Goal: Transaction & Acquisition: Purchase product/service

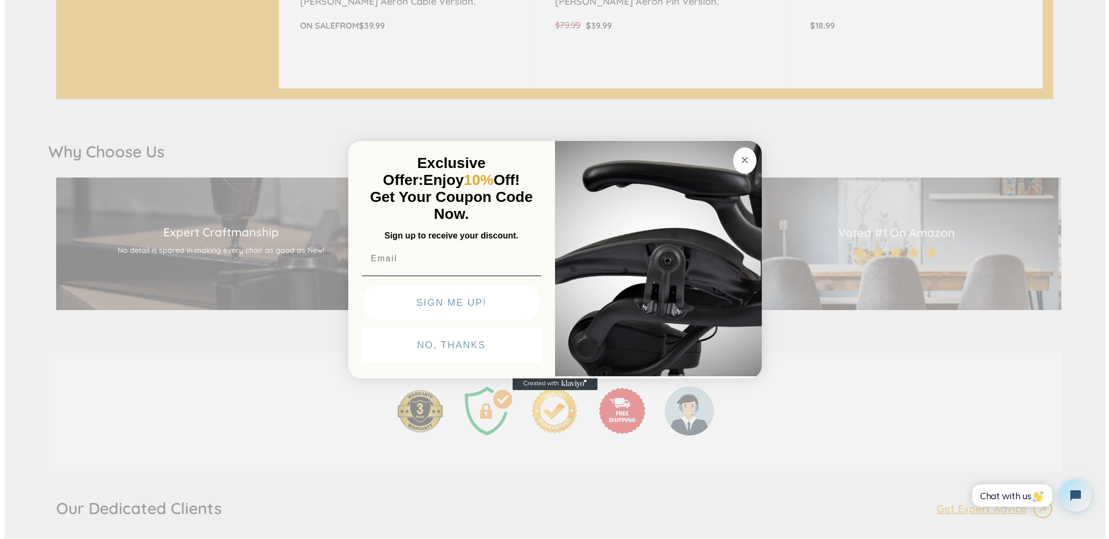
scroll to position [1485, 0]
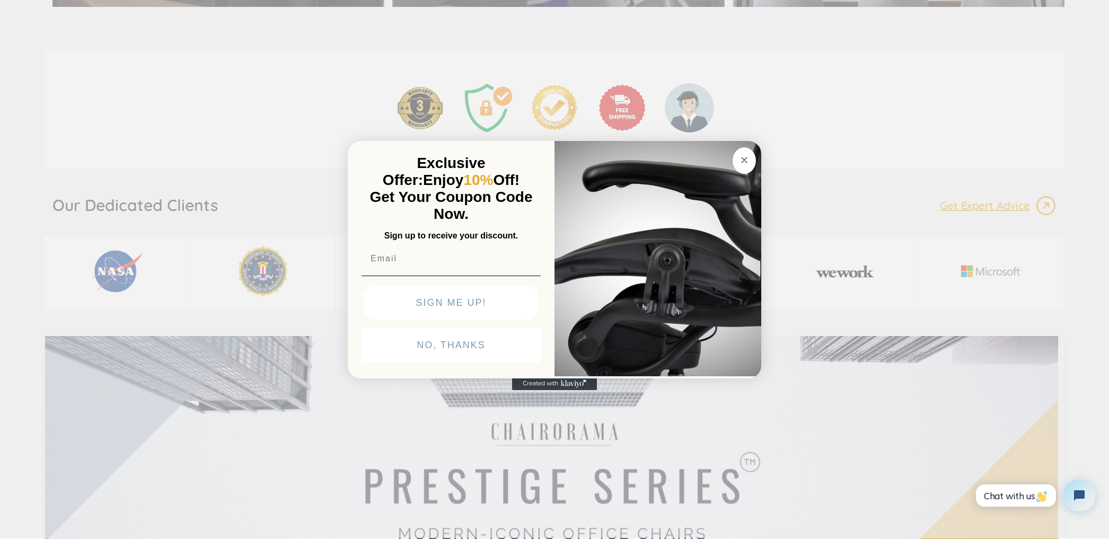
click at [742, 166] on button "Close dialog" at bounding box center [743, 160] width 23 height 27
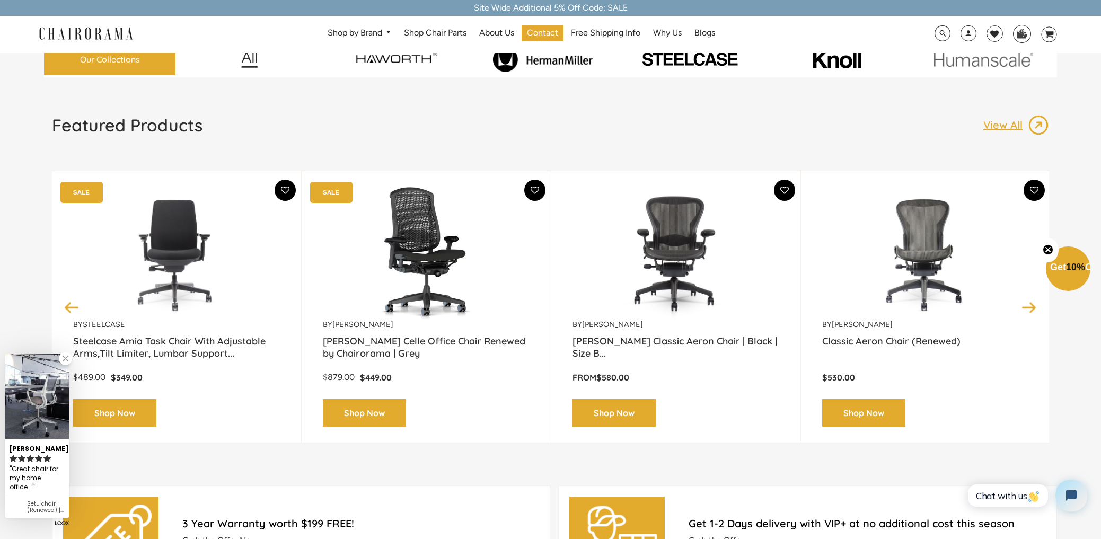
scroll to position [0, 0]
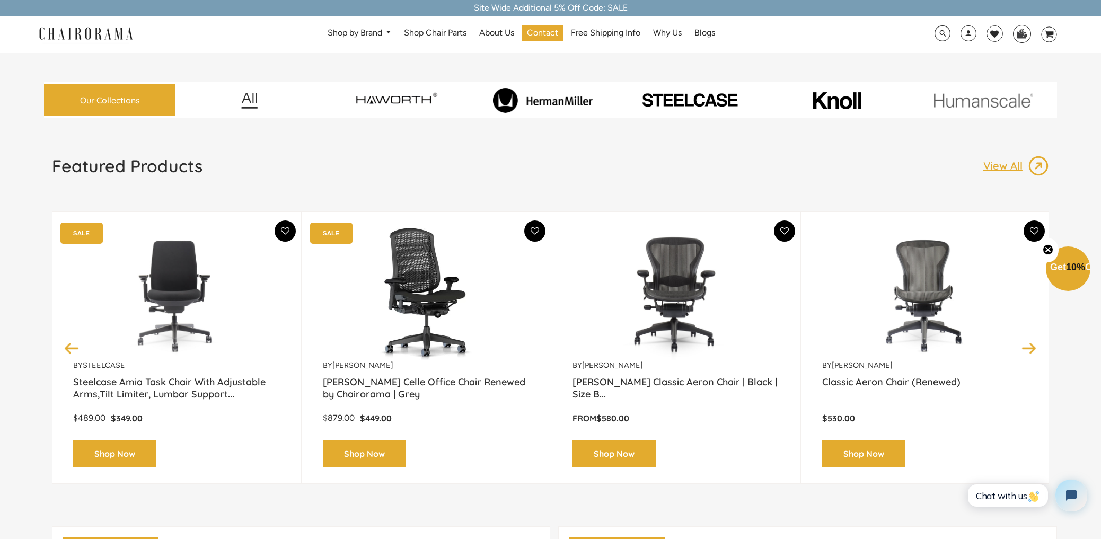
click at [1029, 350] on button "Next" at bounding box center [1029, 348] width 19 height 19
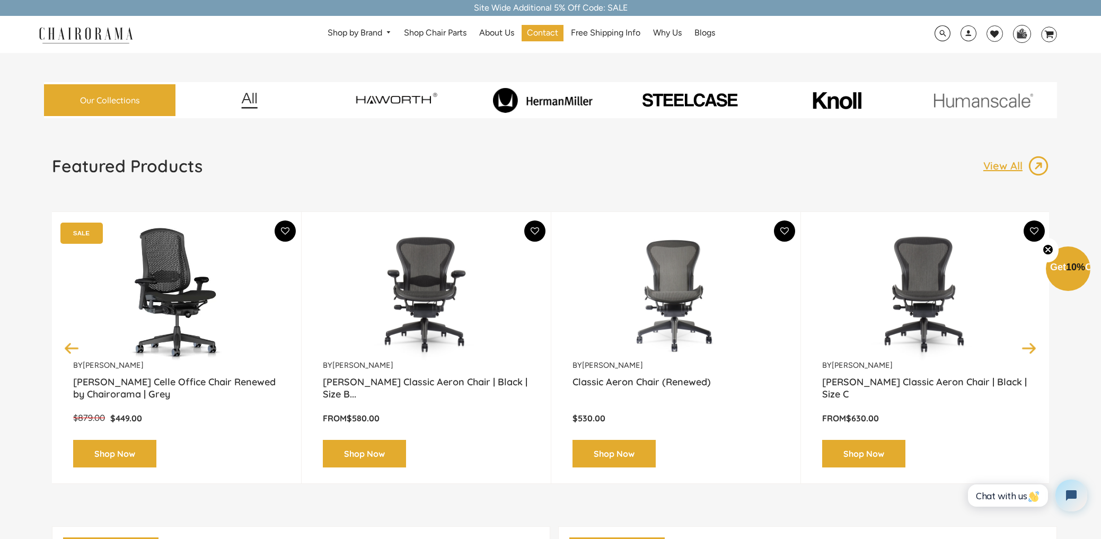
click at [1031, 347] on button "Next" at bounding box center [1029, 348] width 19 height 19
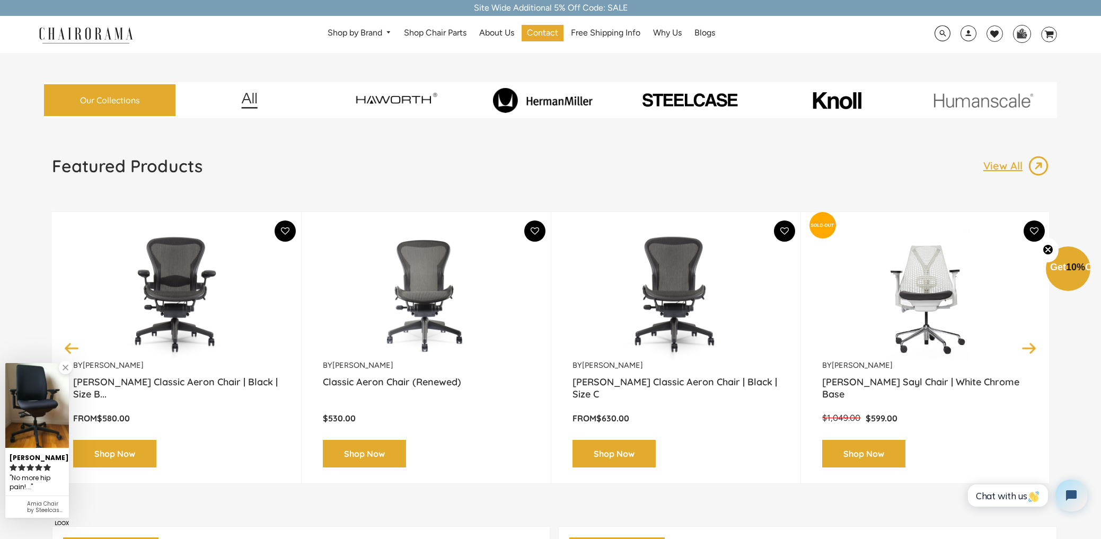
click at [1014, 165] on p "View All" at bounding box center [1005, 166] width 45 height 14
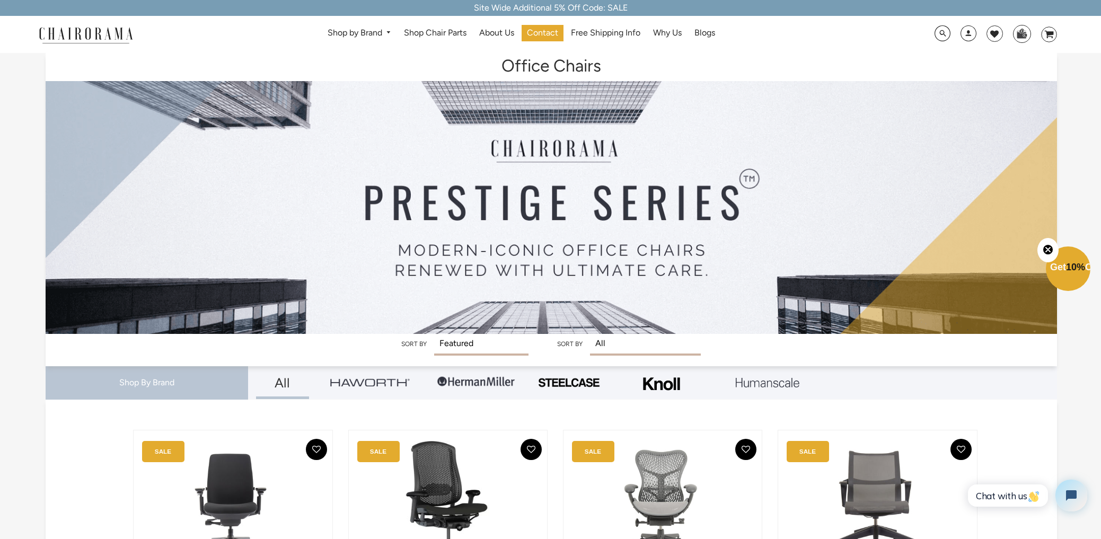
click at [504, 382] on img at bounding box center [476, 382] width 80 height 32
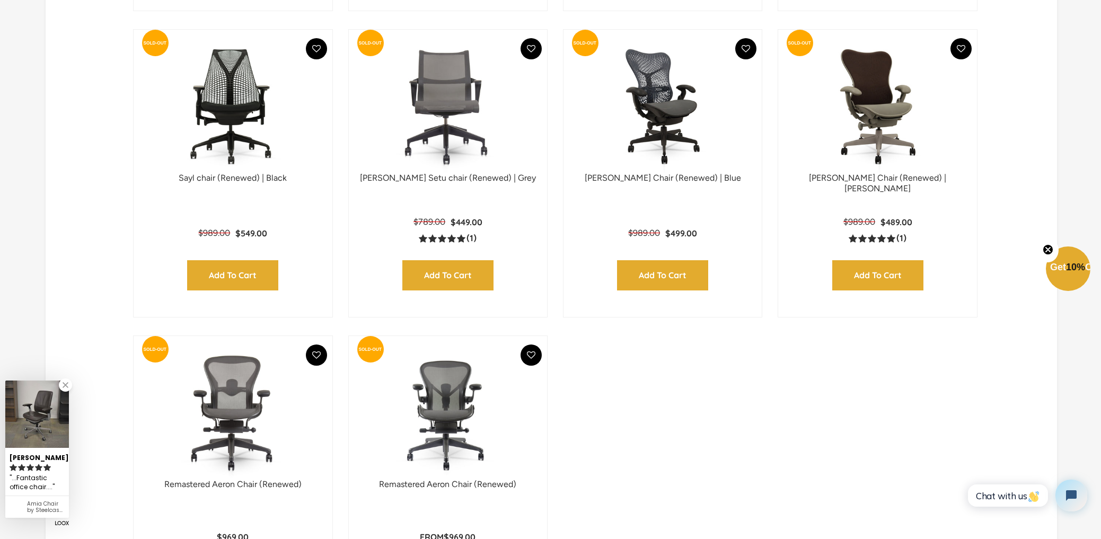
scroll to position [1321, 0]
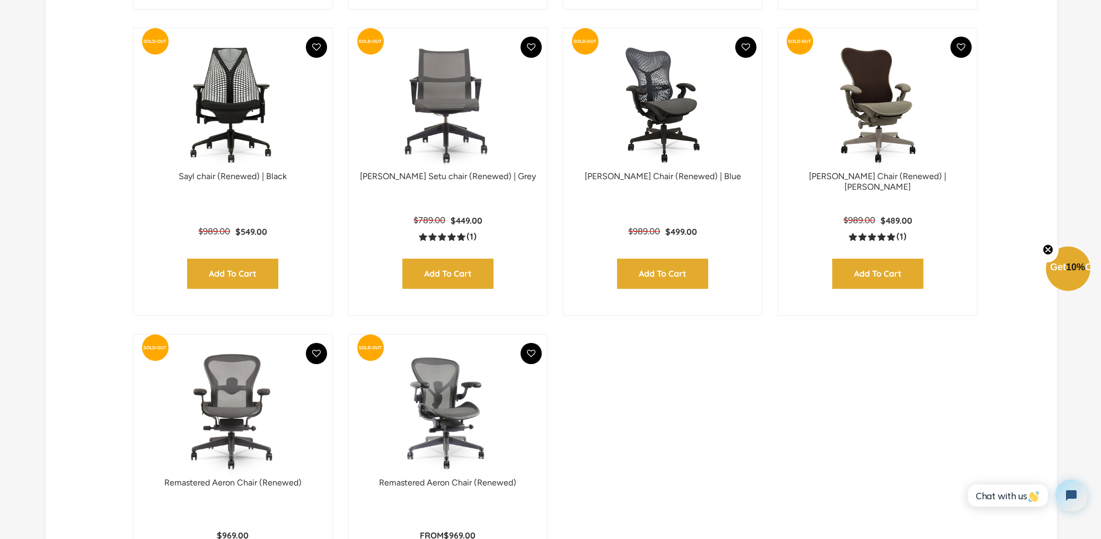
click at [460, 432] on img at bounding box center [447, 411] width 177 height 133
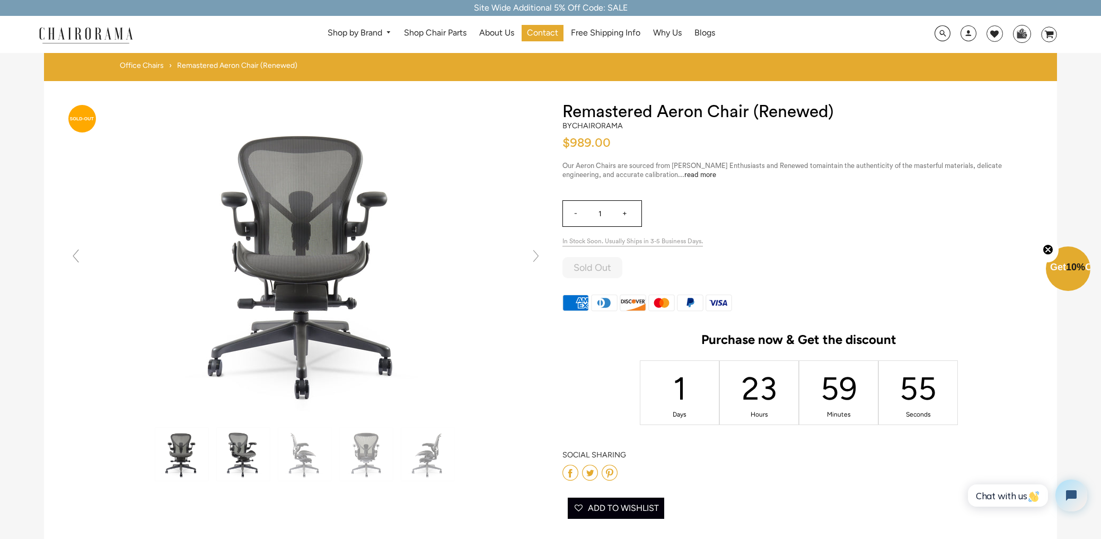
click at [247, 460] on img at bounding box center [243, 454] width 53 height 53
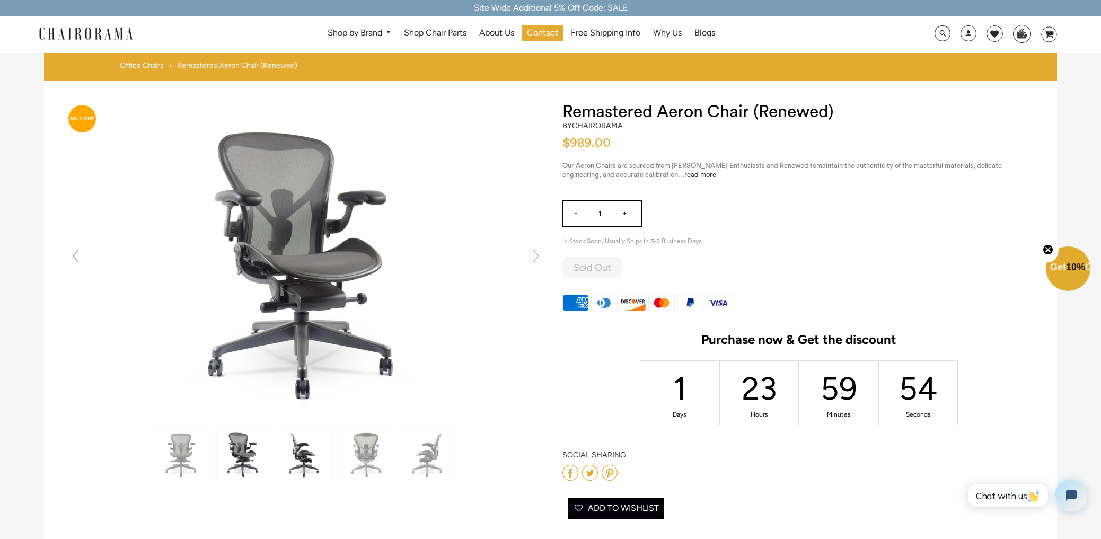
click at [288, 458] on img at bounding box center [304, 454] width 53 height 53
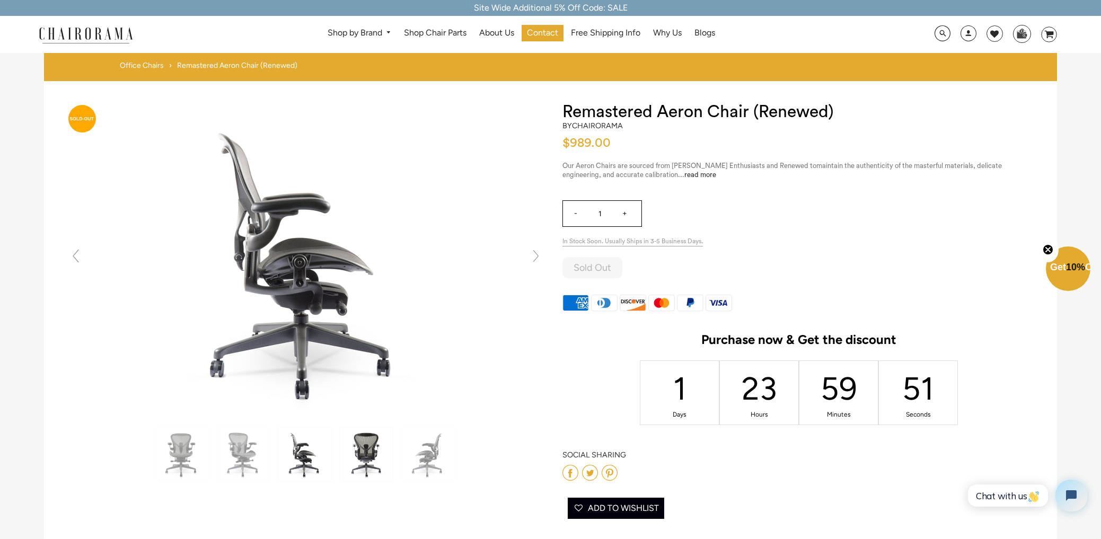
click at [356, 460] on img at bounding box center [366, 454] width 53 height 53
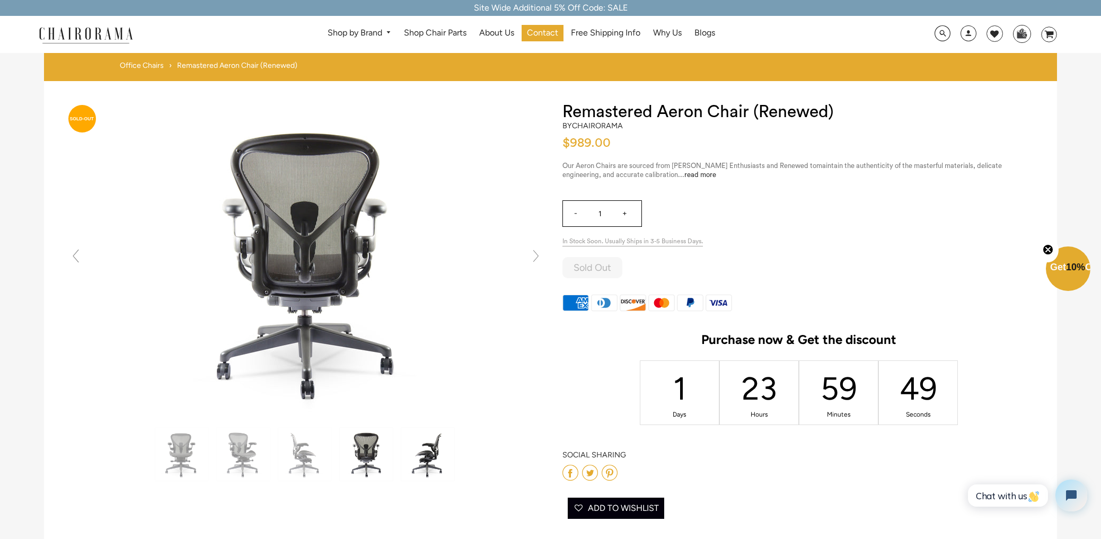
click at [437, 463] on img at bounding box center [427, 454] width 53 height 53
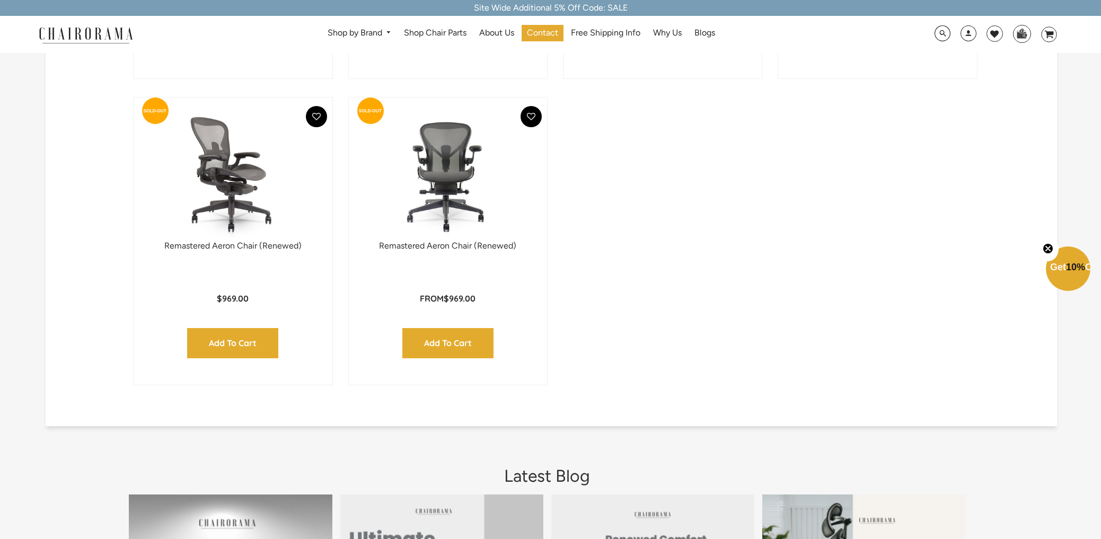
click at [228, 193] on img at bounding box center [232, 174] width 177 height 133
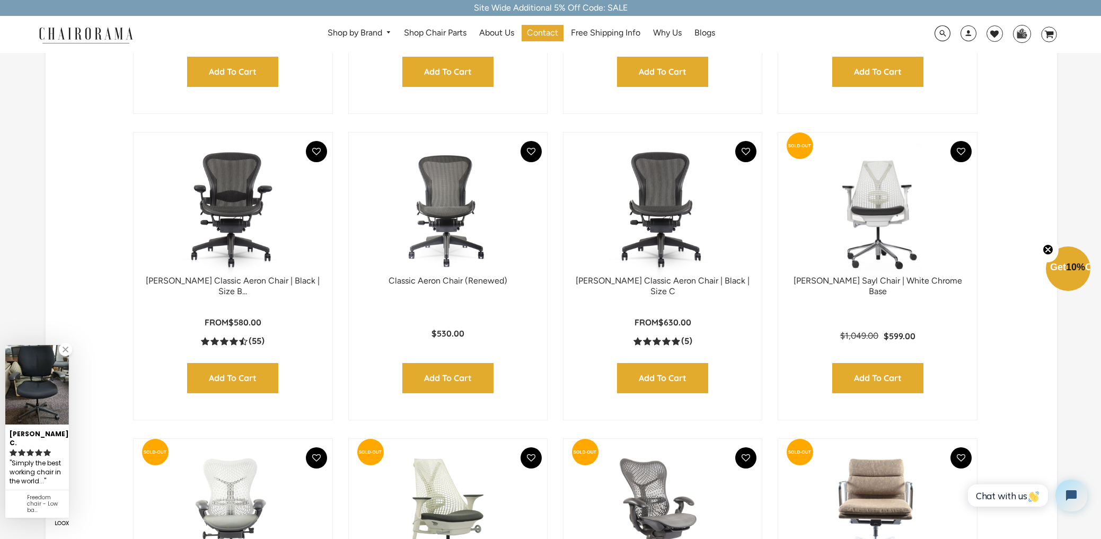
scroll to position [604, 0]
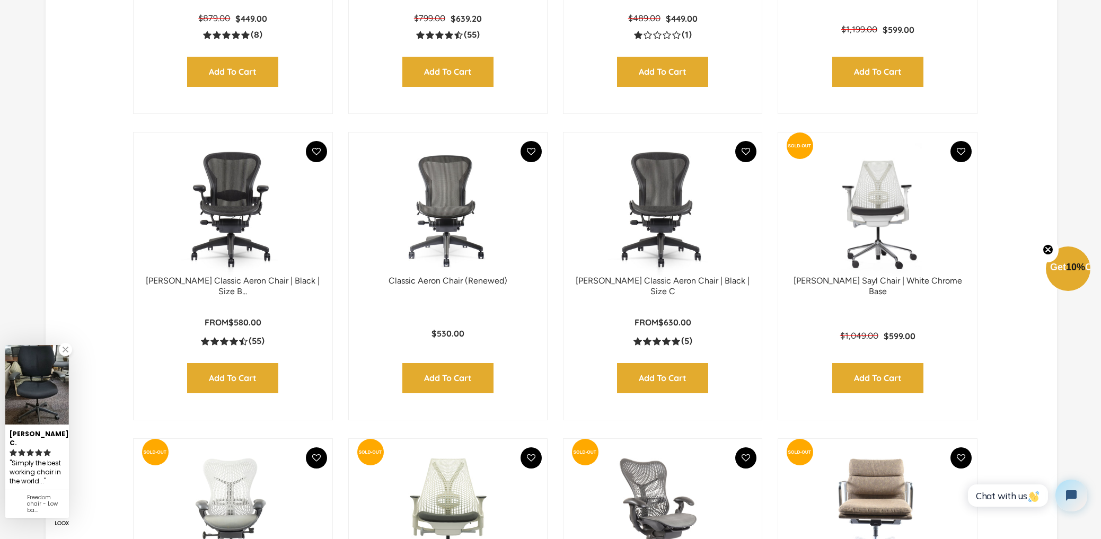
click at [229, 241] on img at bounding box center [232, 209] width 177 height 133
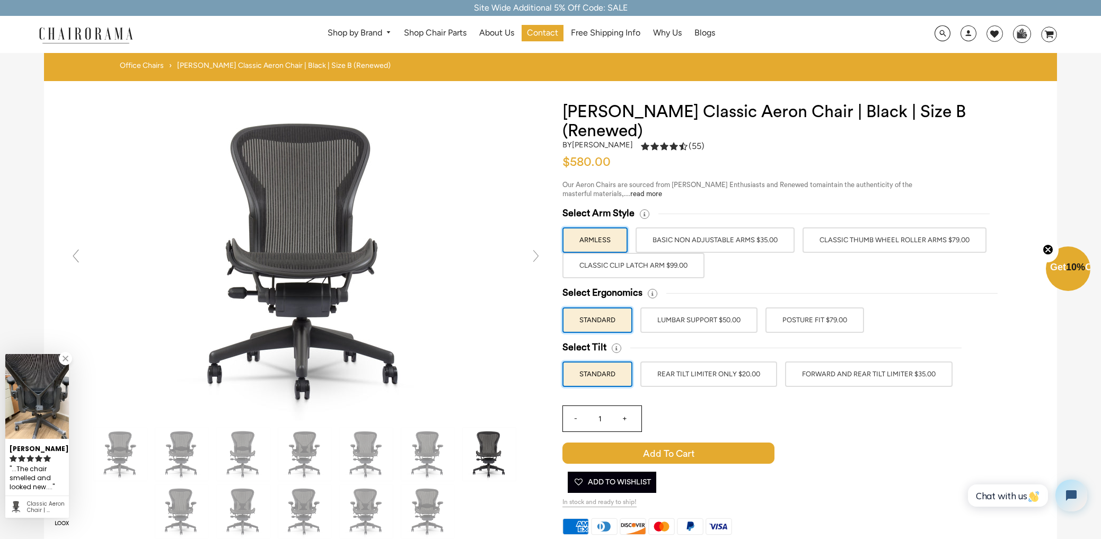
click at [679, 254] on label "Classic Clip Latch Arm $99.00" at bounding box center [633, 265] width 142 height 25
click at [0, 0] on input "Classic Clip Latch Arm $99.00" at bounding box center [0, 0] width 0 height 0
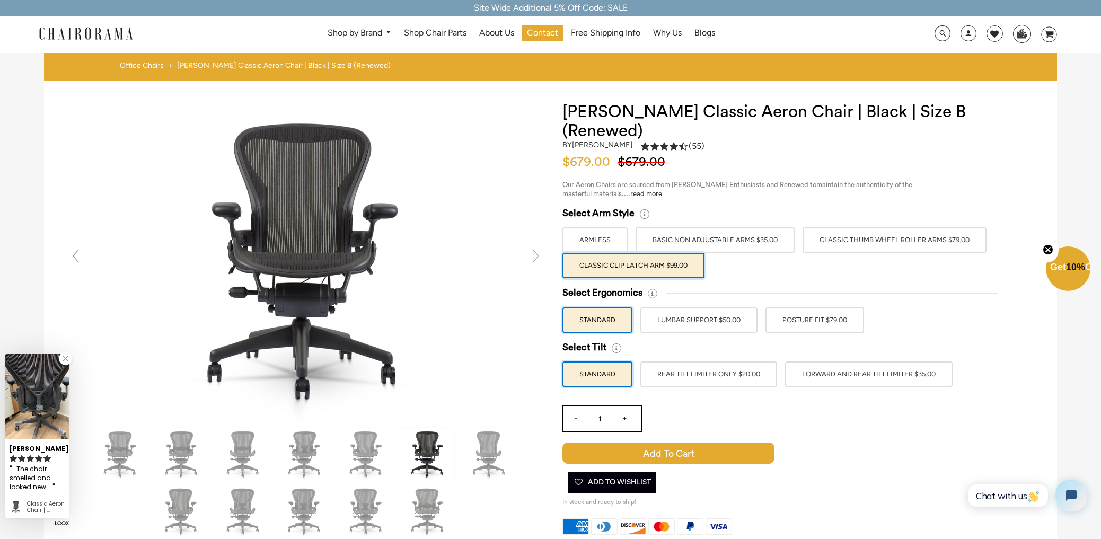
click at [716, 227] on label "BASIC NON ADJUSTABLE ARMS $35.00" at bounding box center [714, 239] width 159 height 25
click at [0, 0] on input "BASIC NON ADJUSTABLE ARMS $35.00" at bounding box center [0, 0] width 0 height 0
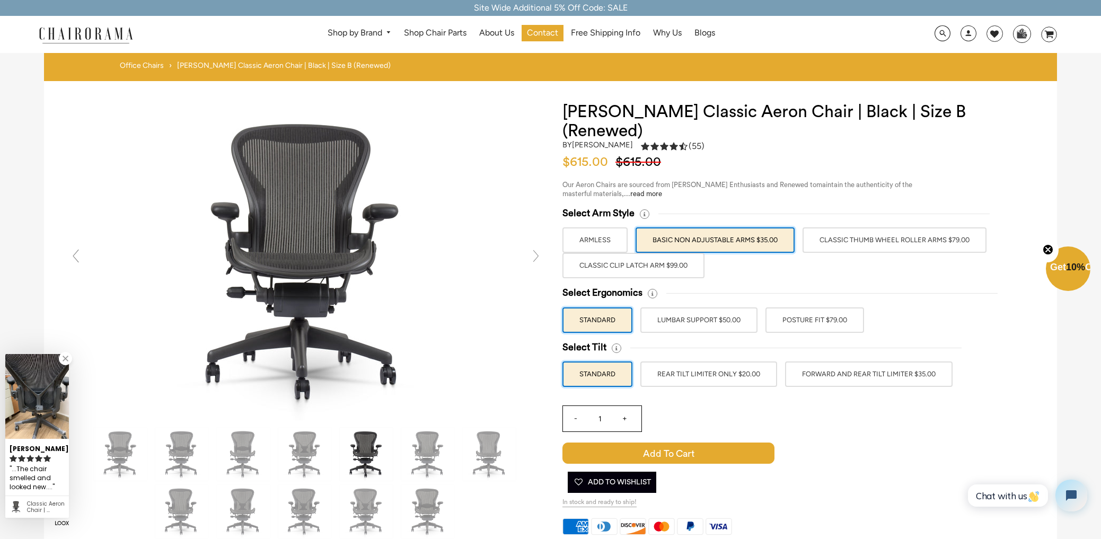
click at [836, 227] on label "Classic Thumb Wheel Roller Arms $79.00" at bounding box center [894, 239] width 184 height 25
click at [0, 0] on input "Classic Thumb Wheel Roller Arms $79.00" at bounding box center [0, 0] width 0 height 0
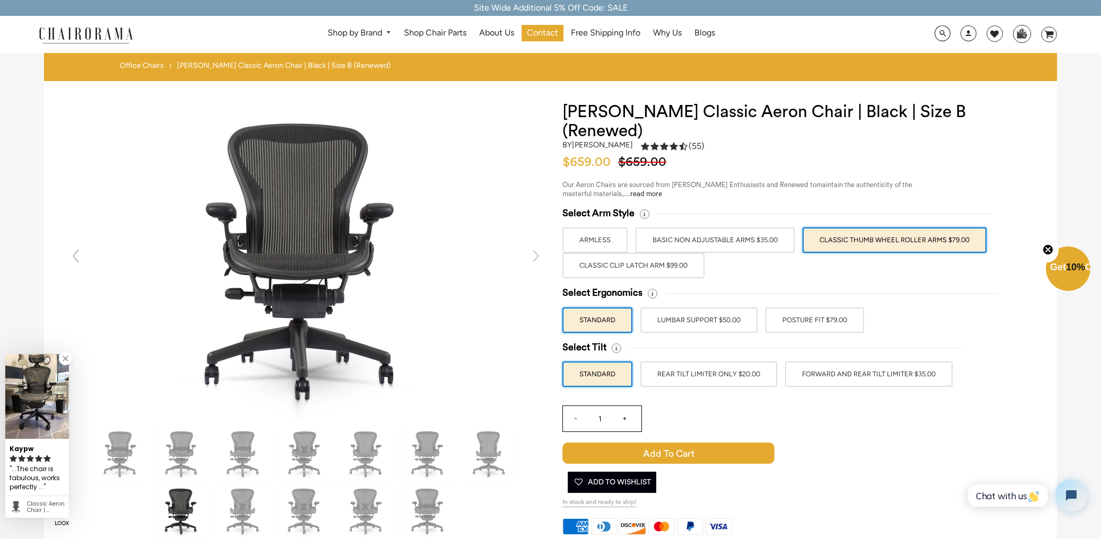
click at [659, 253] on label "Classic Clip Latch Arm $99.00" at bounding box center [633, 265] width 142 height 25
click at [0, 0] on input "Classic Clip Latch Arm $99.00" at bounding box center [0, 0] width 0 height 0
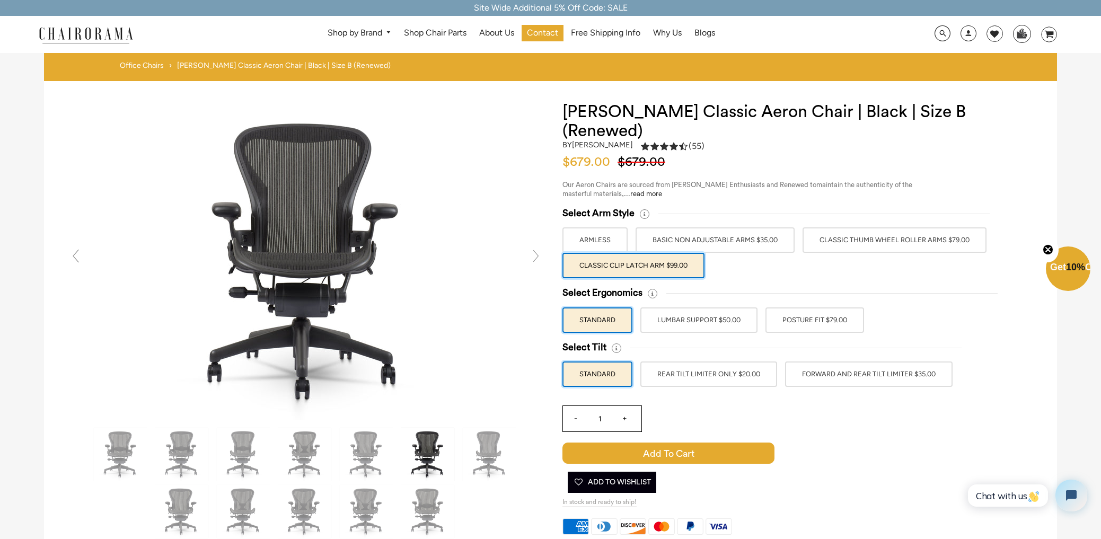
click at [721, 307] on label "LUMBAR SUPPORT $50.00" at bounding box center [698, 319] width 117 height 25
click at [0, 0] on input "LUMBAR SUPPORT $50.00" at bounding box center [0, 0] width 0 height 0
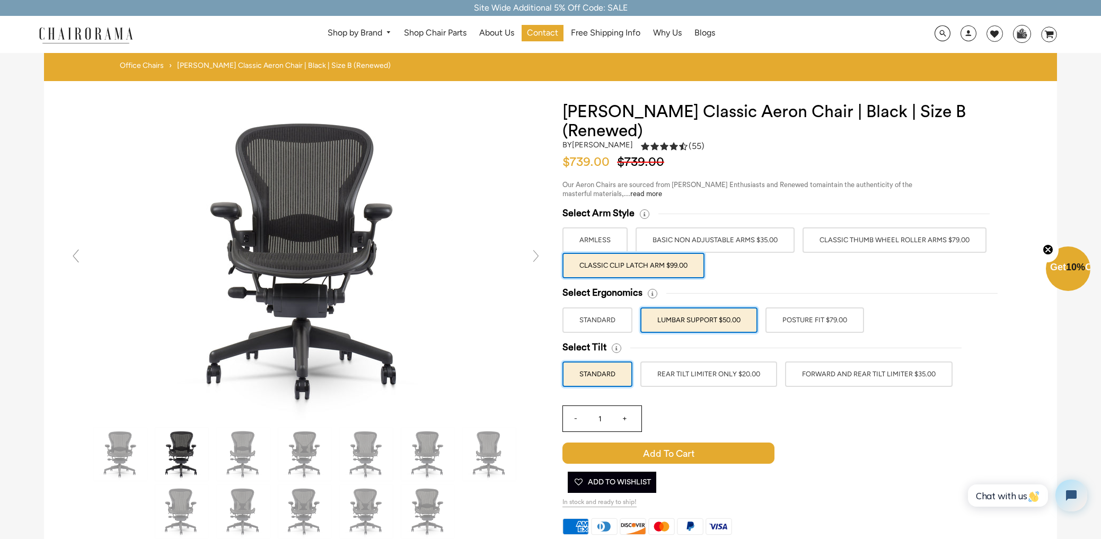
click at [792, 307] on label "POSTURE FIT $79.00" at bounding box center [814, 319] width 99 height 25
click at [0, 0] on input "POSTURE FIT $79.00" at bounding box center [0, 0] width 0 height 0
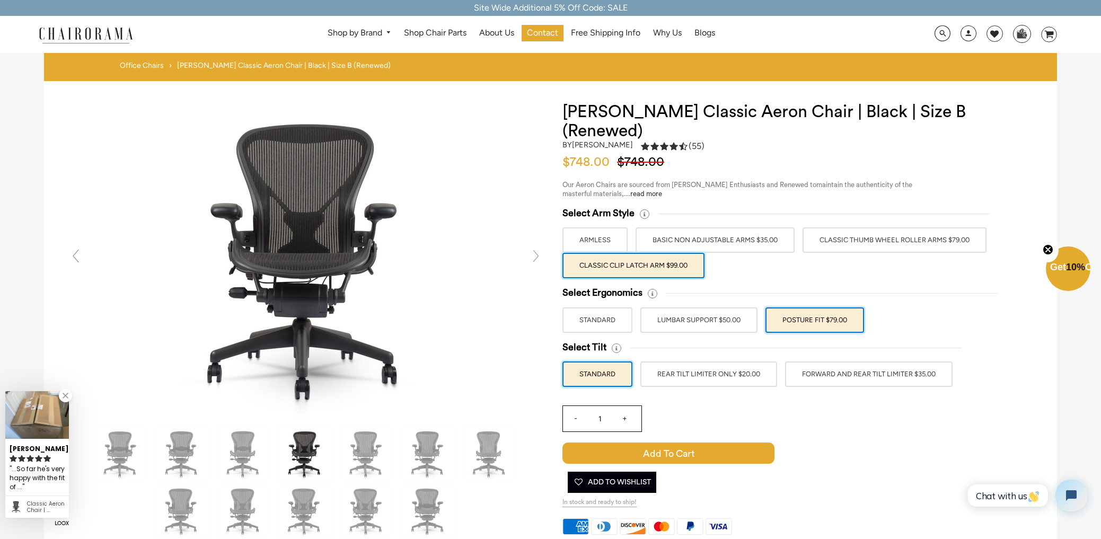
click at [842, 363] on label "FORWARD AND REAR TILT LIMITER $35.00" at bounding box center [868, 373] width 167 height 25
click at [0, 0] on input "FORWARD AND REAR TILT LIMITER $35.00" at bounding box center [0, 0] width 0 height 0
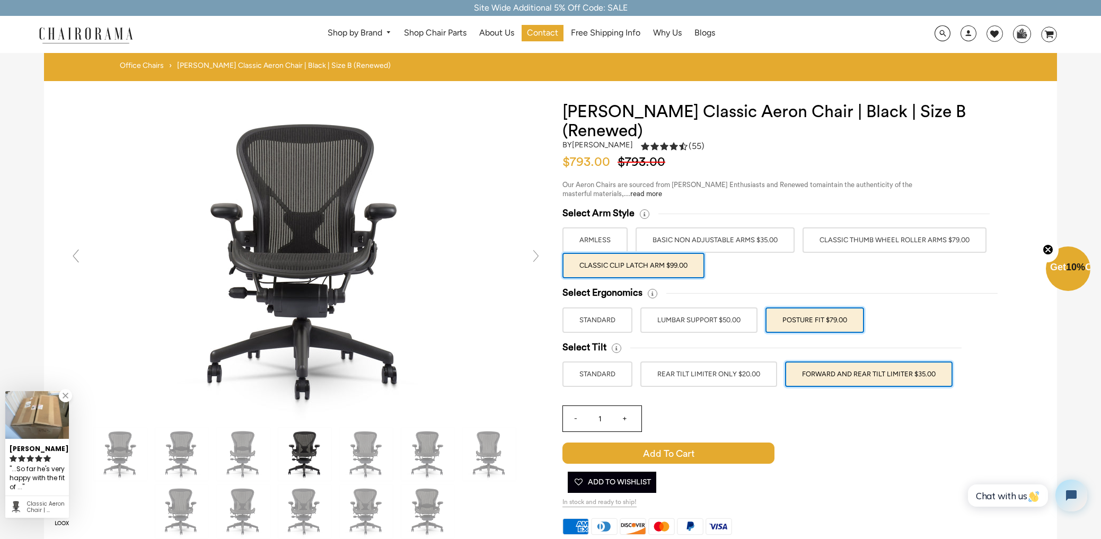
click at [596, 361] on label "STANDARD" at bounding box center [597, 373] width 70 height 25
click at [0, 0] on input "STANDARD" at bounding box center [0, 0] width 0 height 0
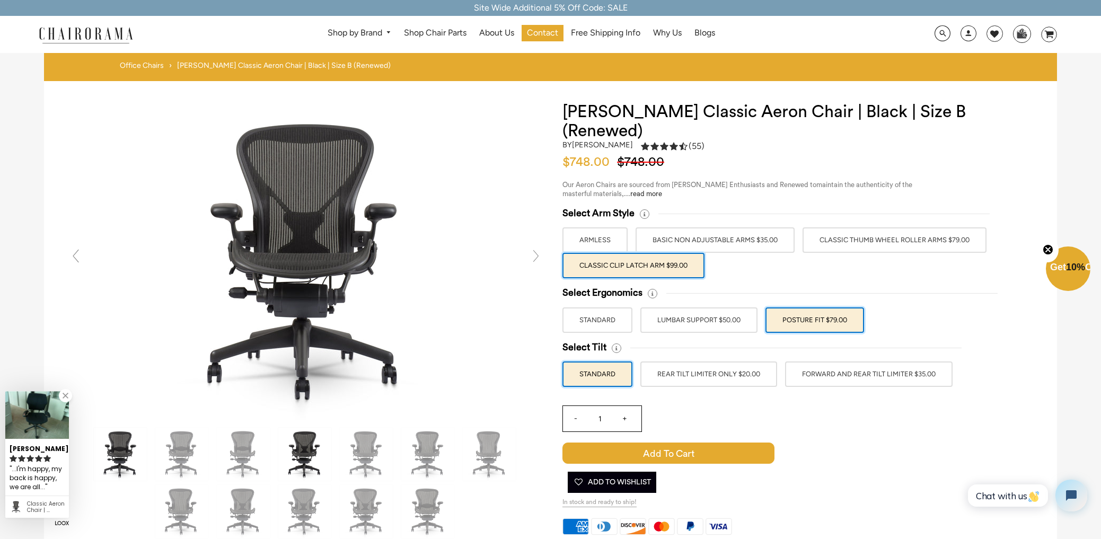
click at [108, 444] on img at bounding box center [120, 454] width 53 height 53
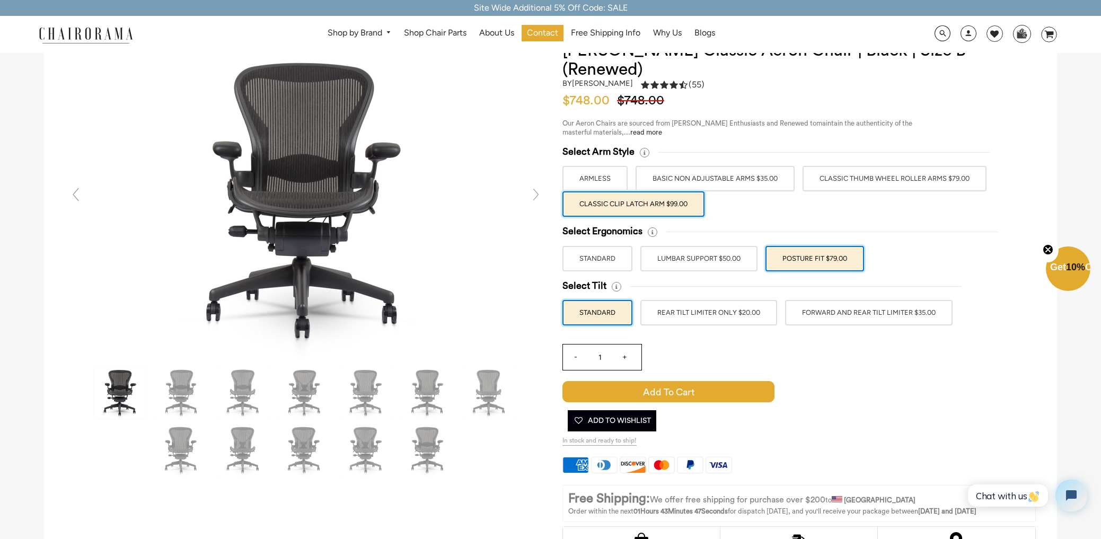
scroll to position [159, 0]
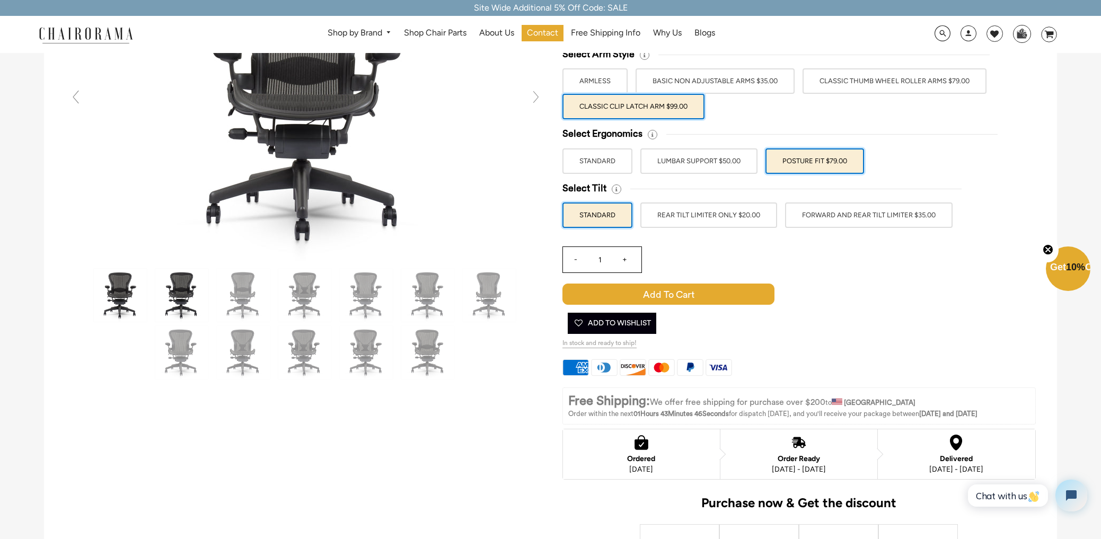
click at [178, 302] on img at bounding box center [181, 295] width 53 height 53
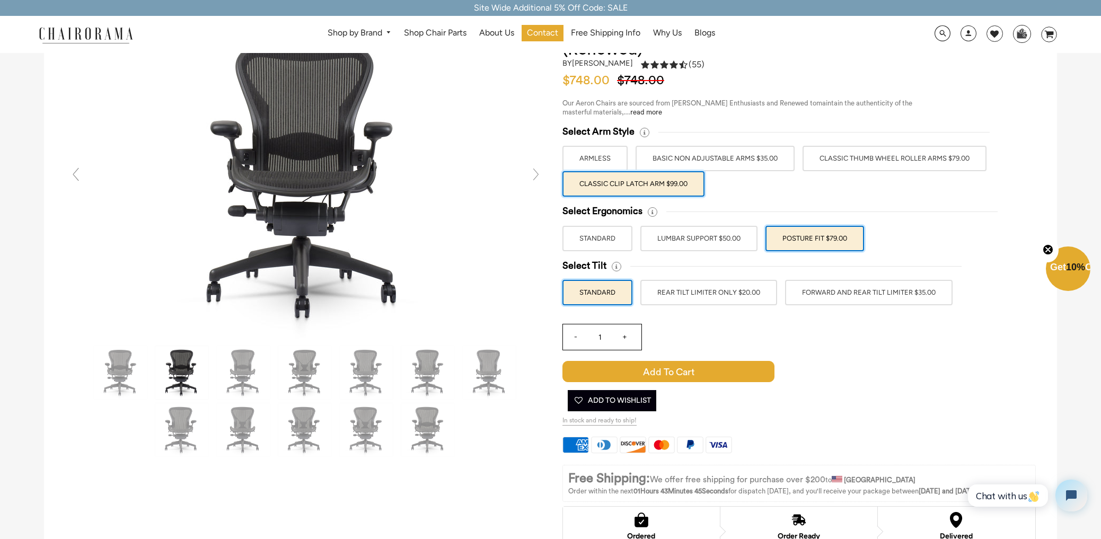
scroll to position [0, 0]
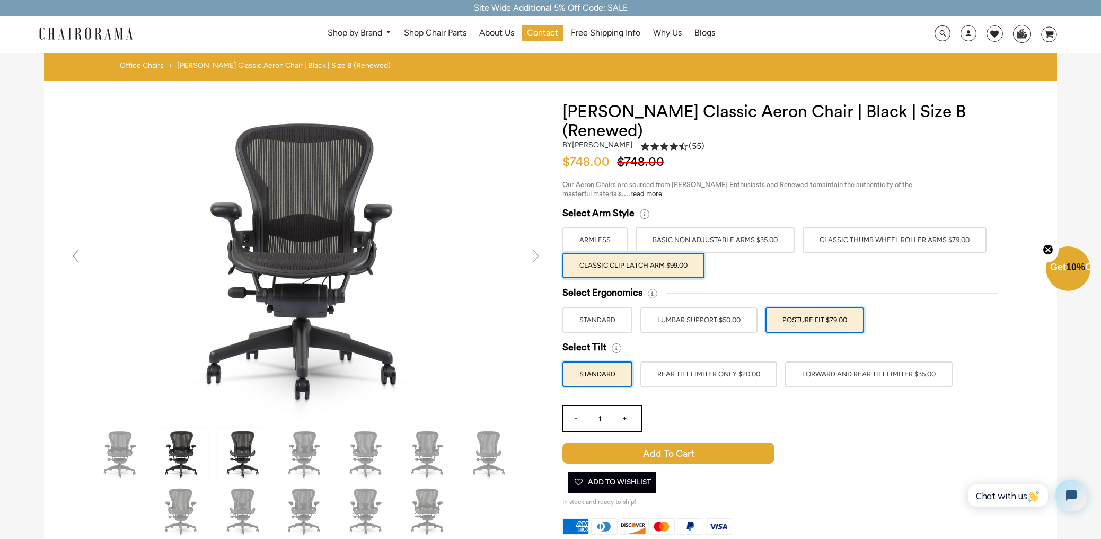
click at [243, 456] on img at bounding box center [243, 454] width 53 height 53
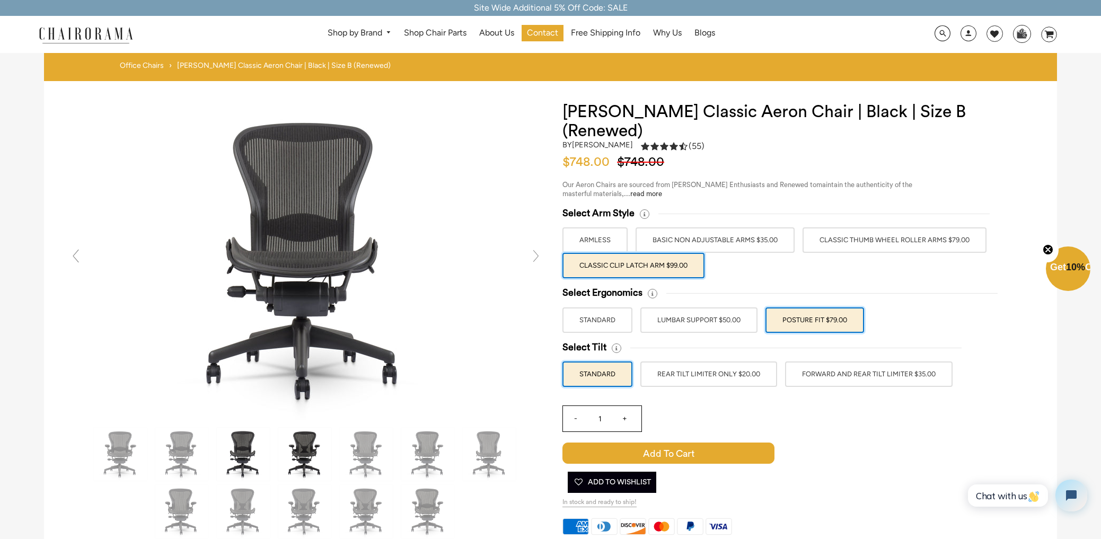
click at [299, 454] on img at bounding box center [304, 454] width 53 height 53
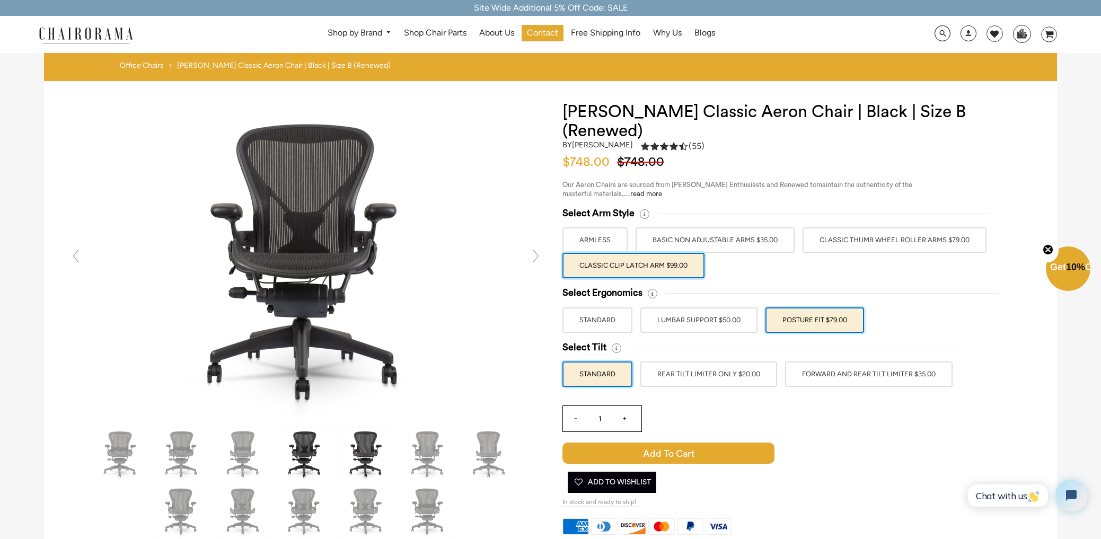
click at [358, 449] on img at bounding box center [366, 454] width 53 height 53
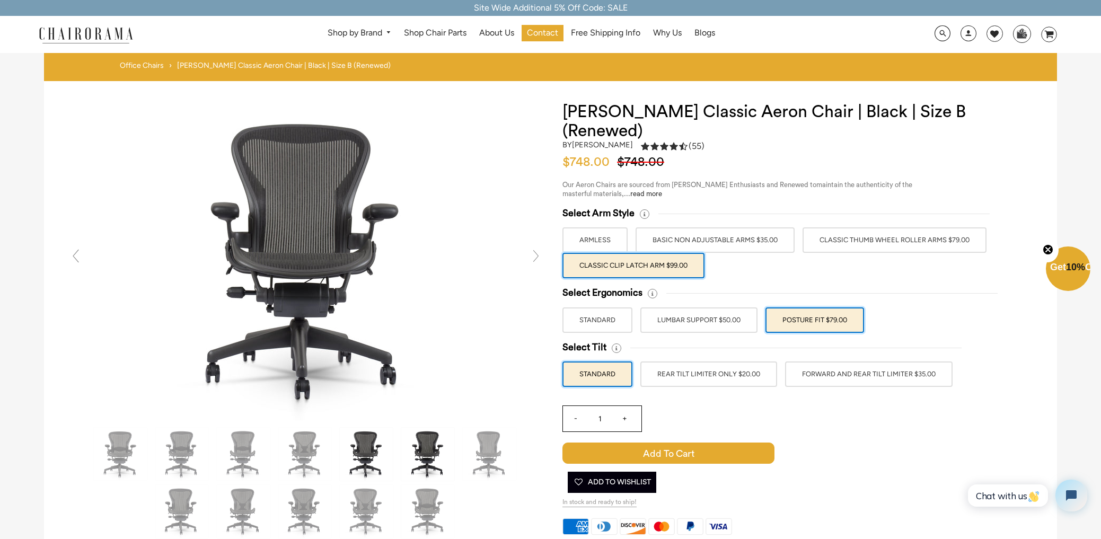
click at [432, 451] on img at bounding box center [427, 454] width 53 height 53
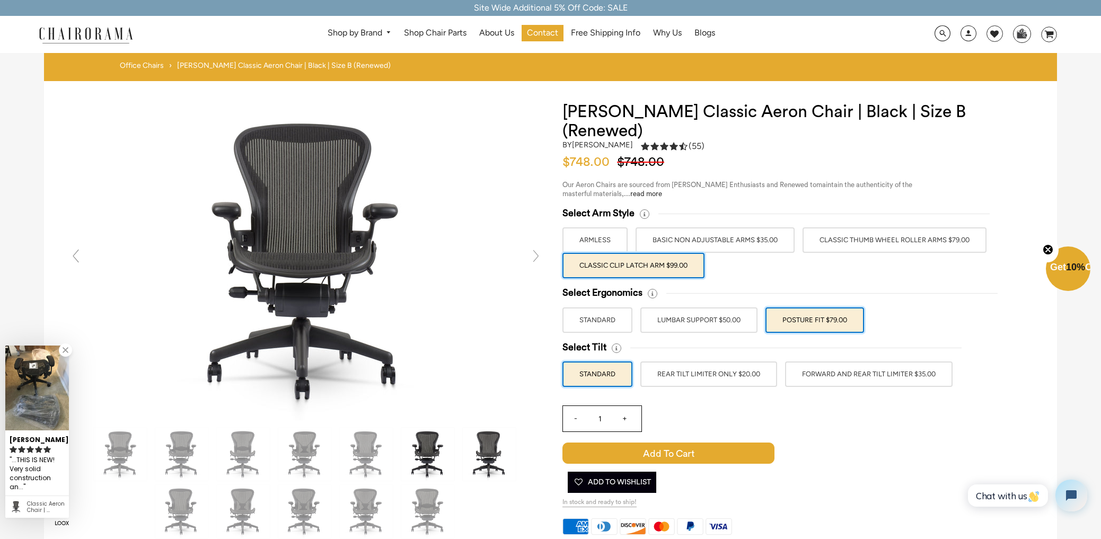
click at [489, 452] on img at bounding box center [489, 454] width 53 height 53
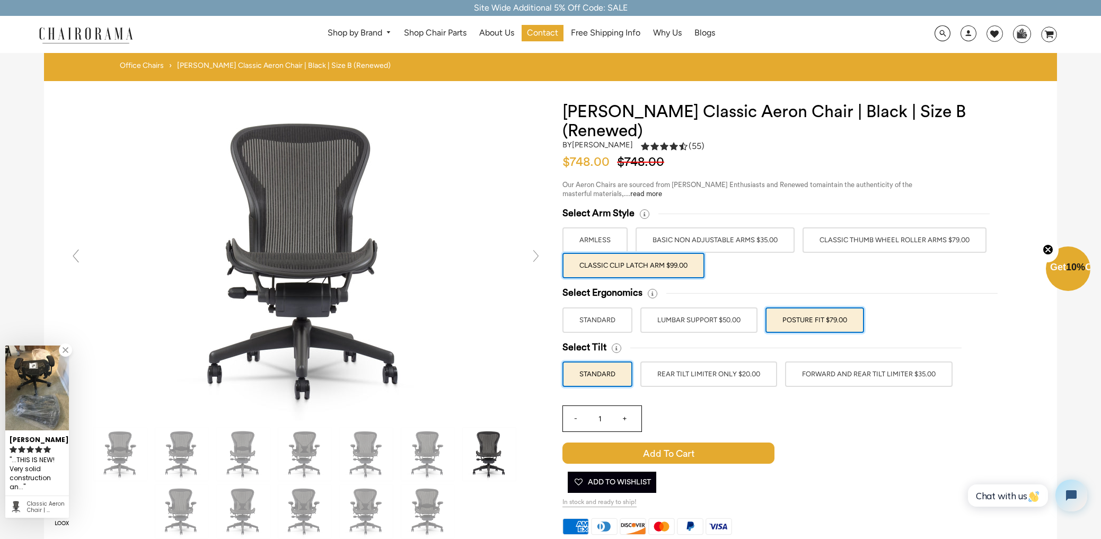
scroll to position [106, 0]
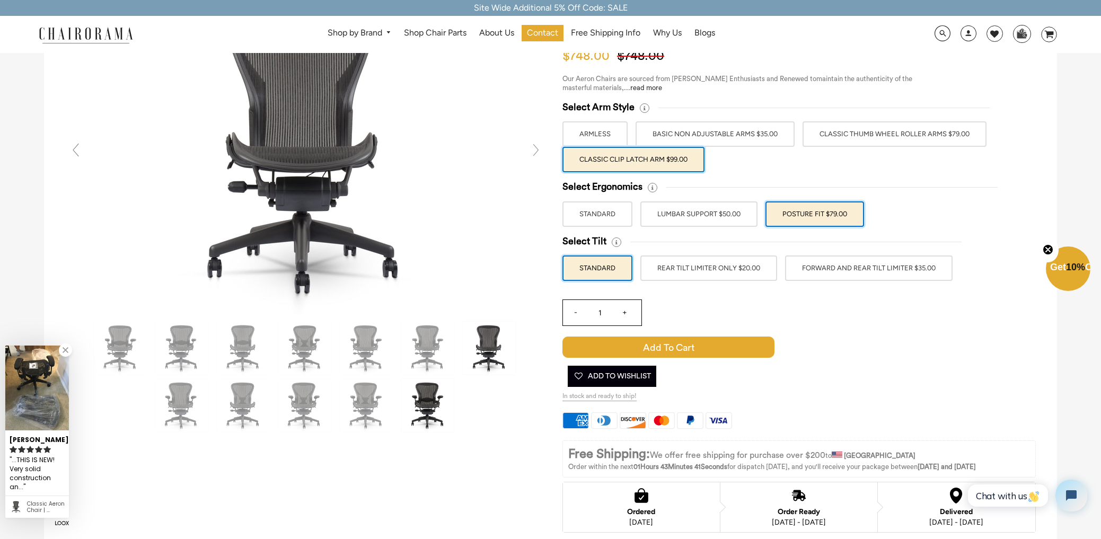
click at [427, 401] on img at bounding box center [427, 405] width 53 height 53
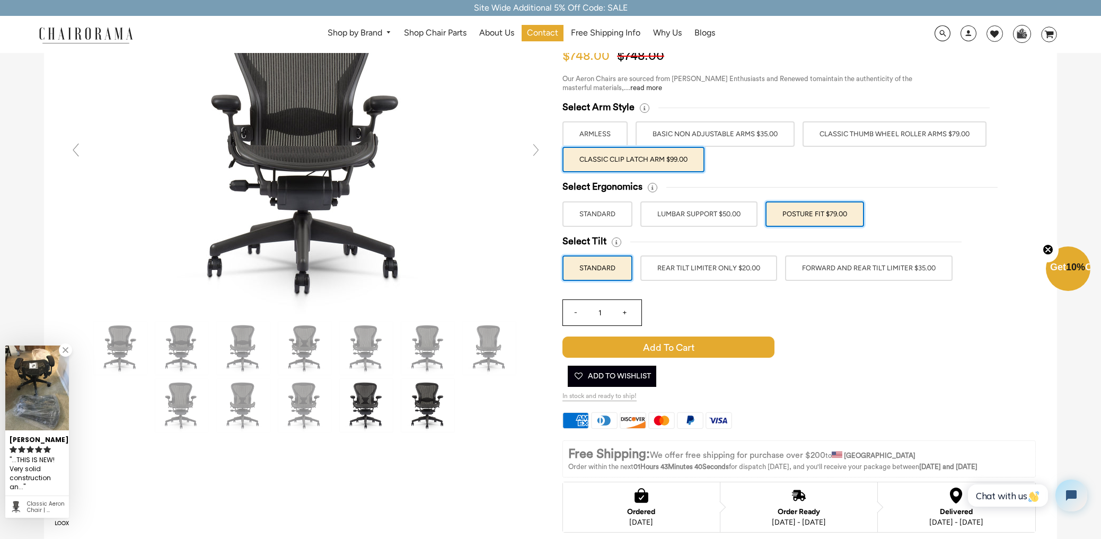
click at [358, 399] on img at bounding box center [366, 405] width 53 height 53
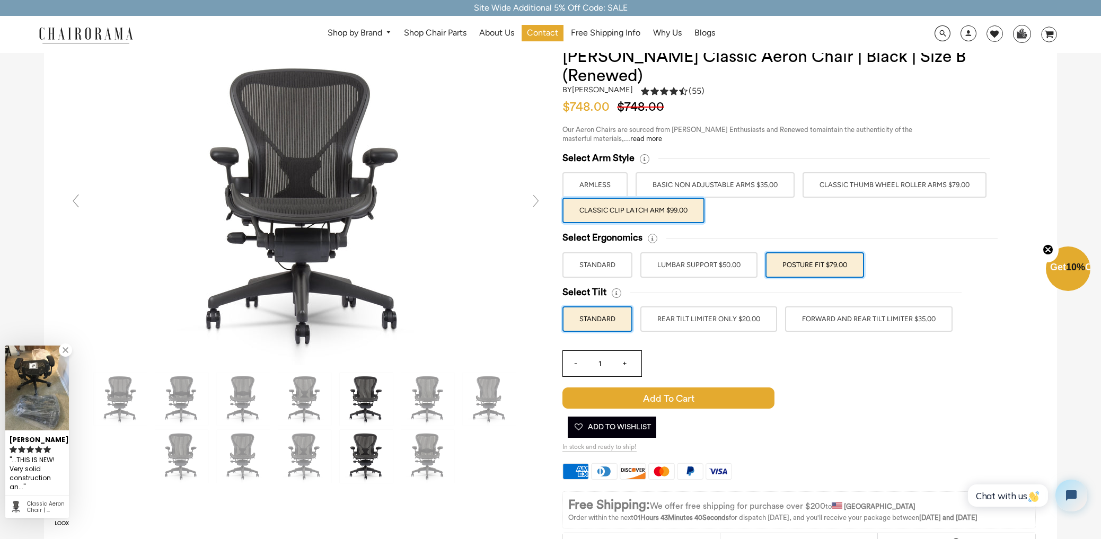
scroll to position [0, 0]
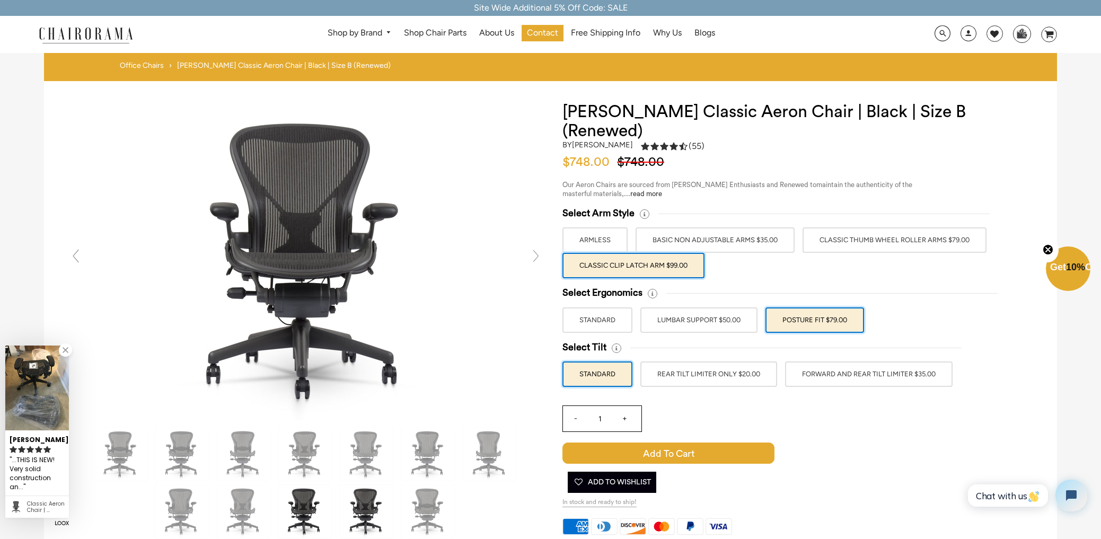
click at [302, 506] on img at bounding box center [304, 511] width 53 height 53
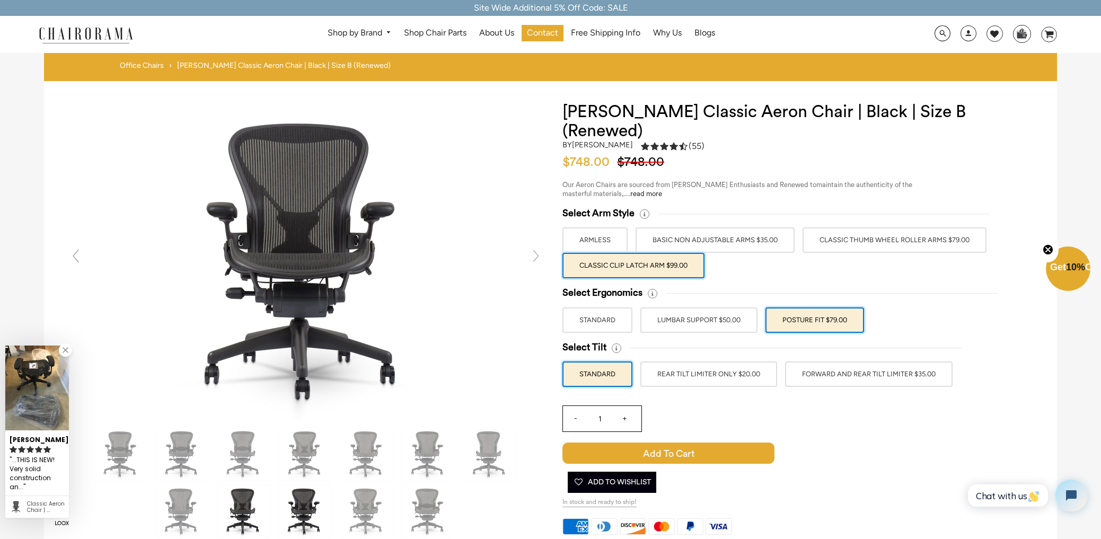
click at [246, 501] on img at bounding box center [243, 511] width 53 height 53
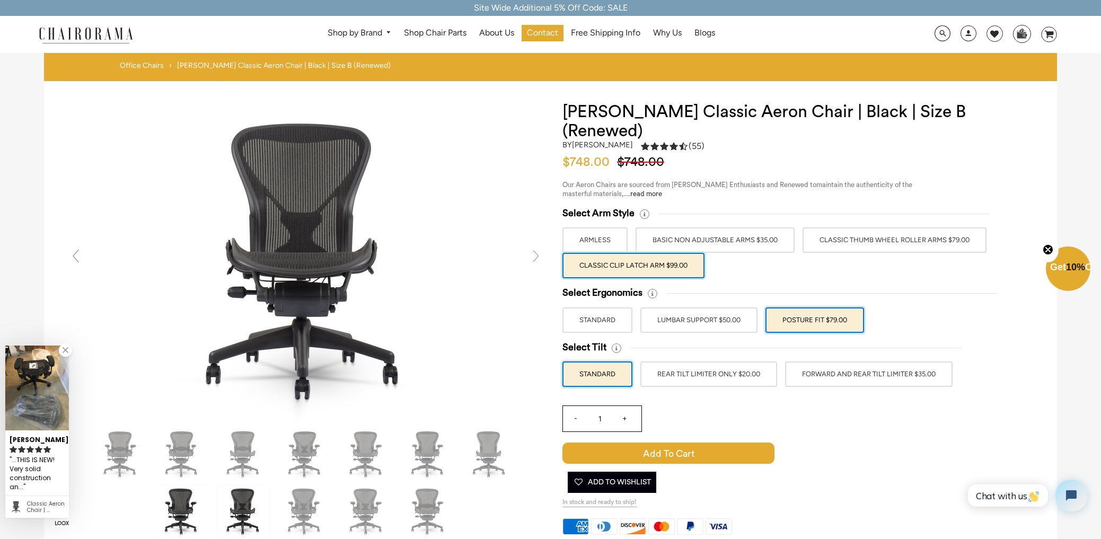
click at [183, 497] on img at bounding box center [181, 511] width 53 height 53
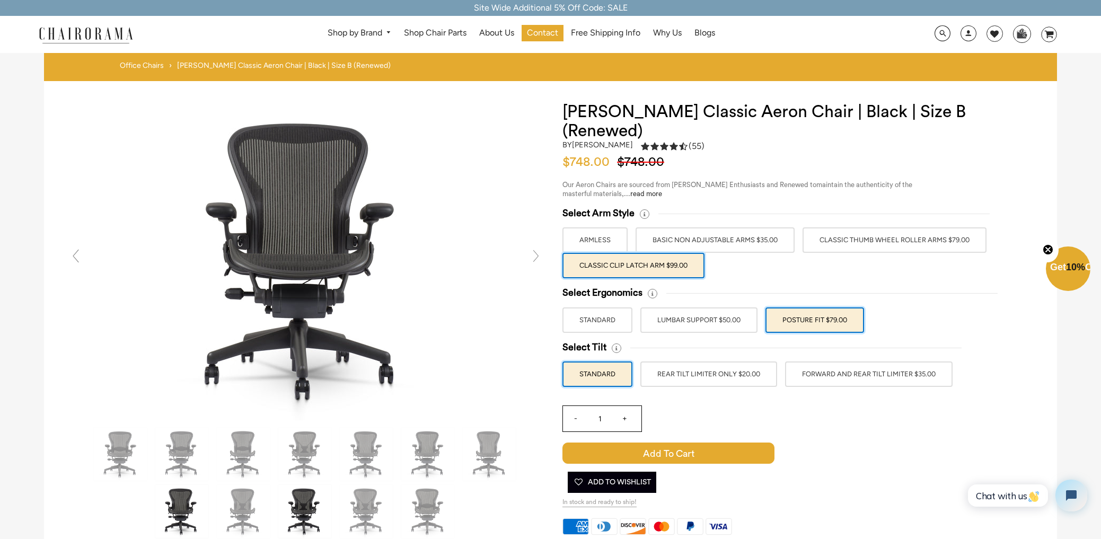
click at [308, 504] on img at bounding box center [304, 511] width 53 height 53
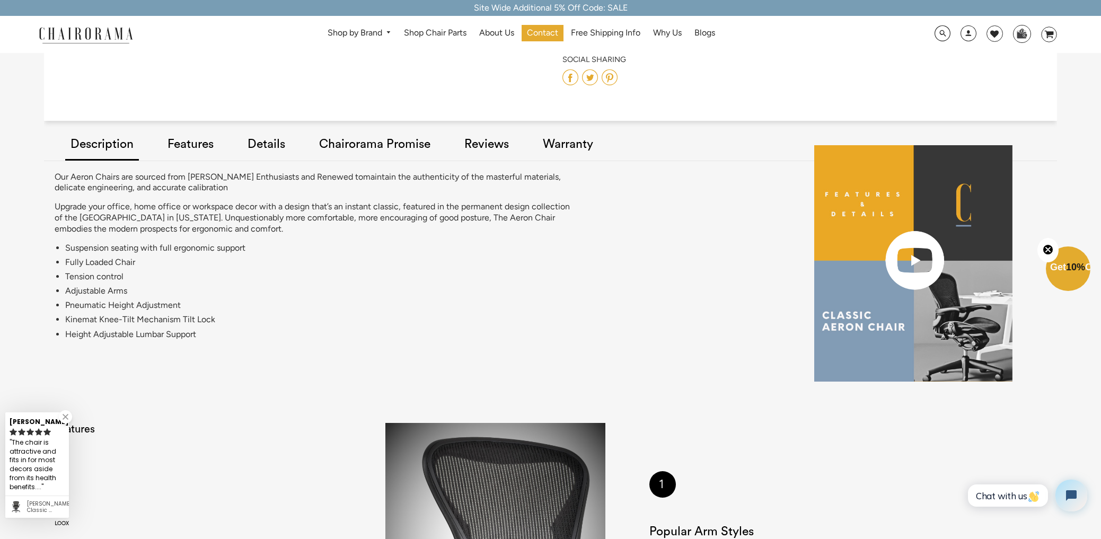
scroll to position [621, 0]
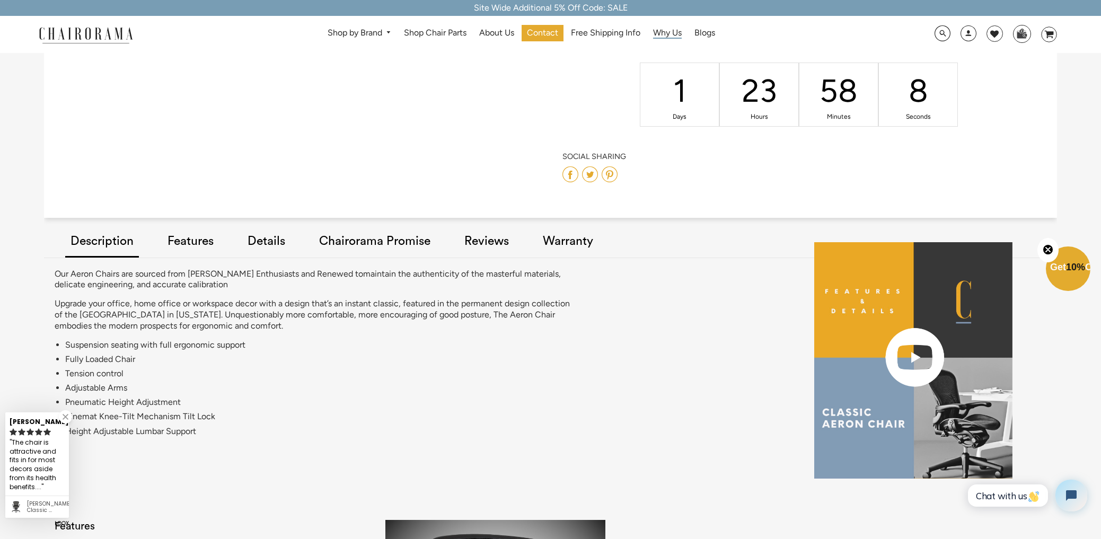
click at [666, 33] on span "Why Us" at bounding box center [667, 33] width 29 height 11
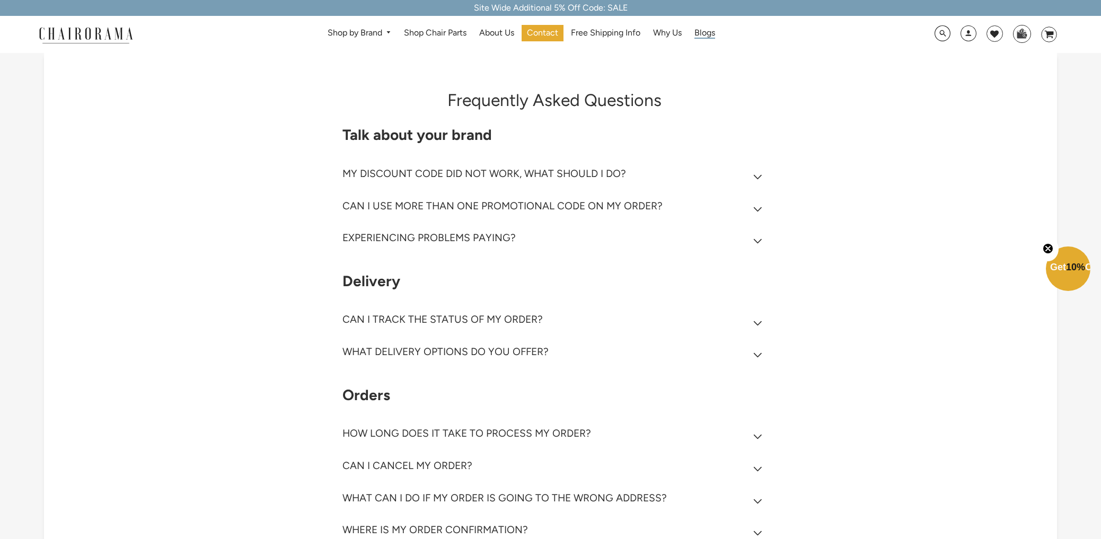
click at [708, 36] on span "Blogs" at bounding box center [704, 33] width 21 height 11
